Goal: Task Accomplishment & Management: Complete application form

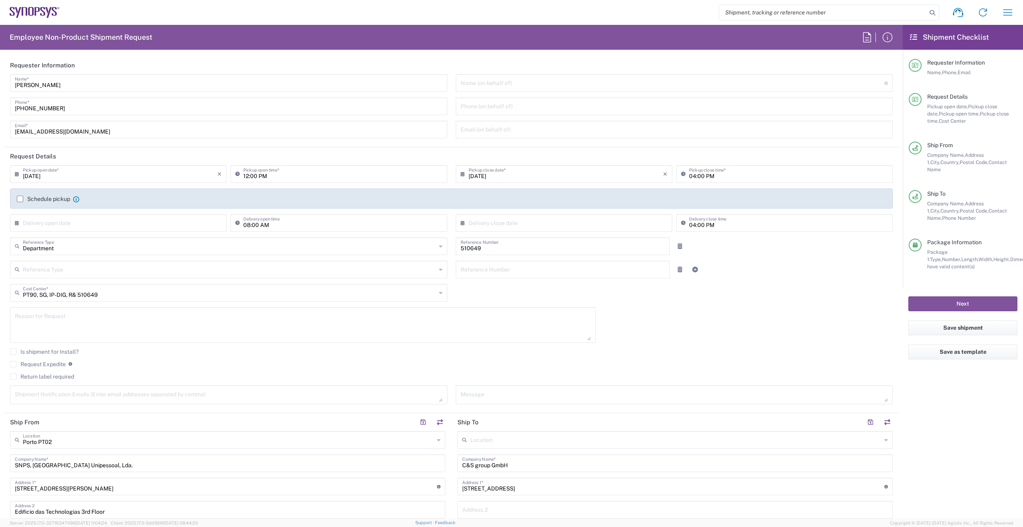
scroll to position [602, 0]
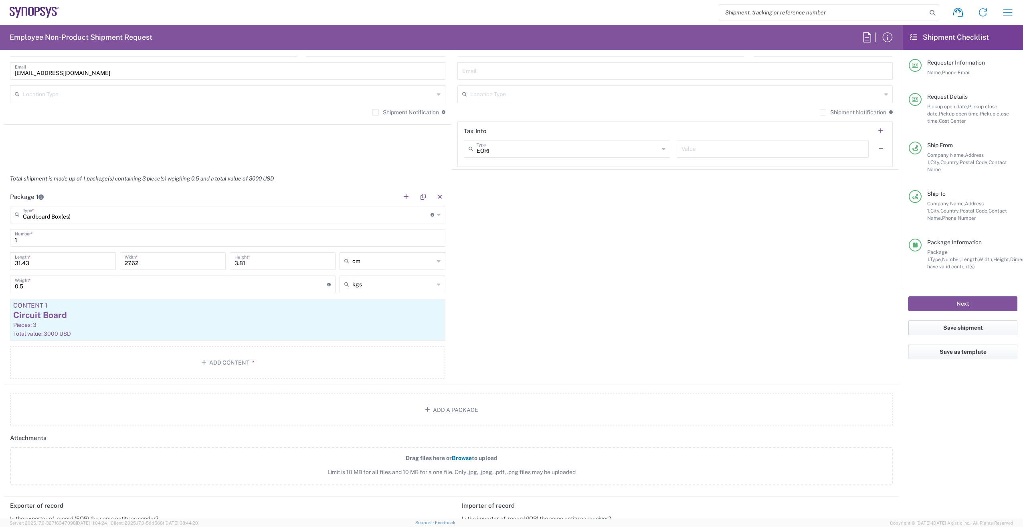
click at [971, 320] on button "Save shipment" at bounding box center [963, 327] width 109 height 15
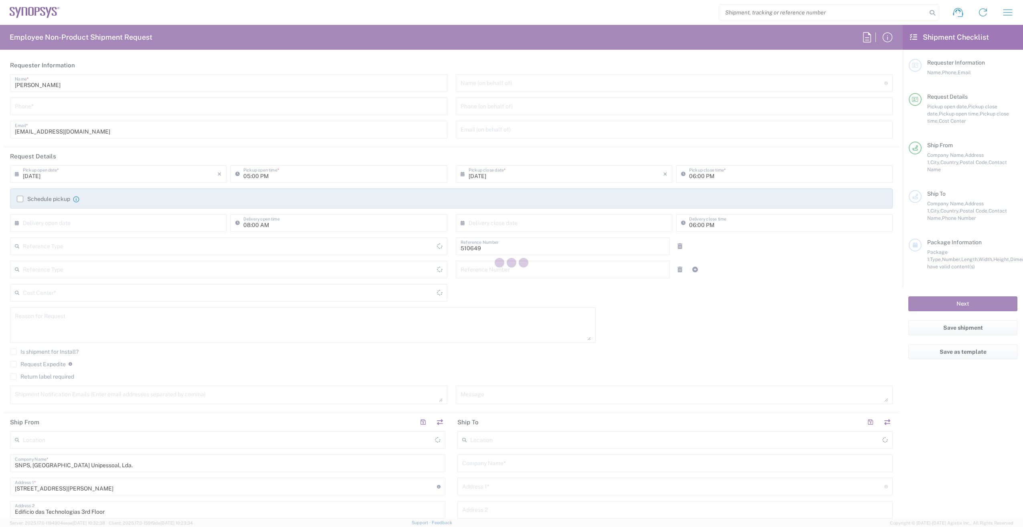
type input "Department"
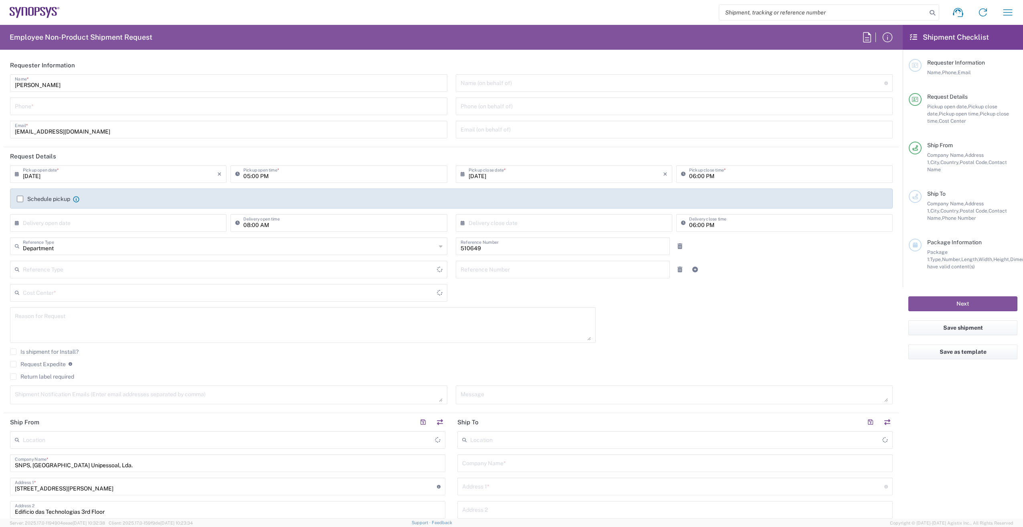
type input "[GEOGRAPHIC_DATA]"
type input "PT90, SG, IP-DIG, R& 510649"
type input "Delivered at Place"
type input "[GEOGRAPHIC_DATA]"
type input "Porto PT02"
